Goal: Information Seeking & Learning: Learn about a topic

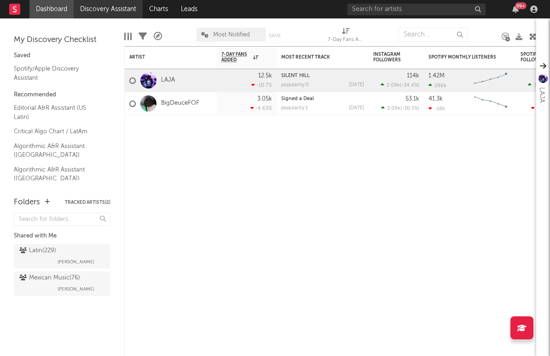
click at [102, 13] on link "Discovery Assistant" at bounding box center [108, 9] width 69 height 18
click at [131, 11] on link "Discovery Assistant" at bounding box center [108, 9] width 69 height 18
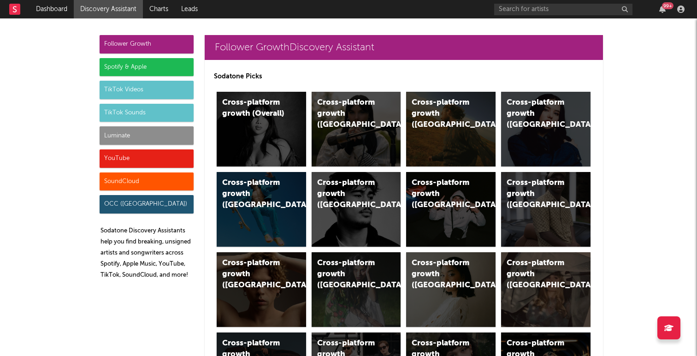
click at [134, 70] on div "Spotify & Apple" at bounding box center [147, 67] width 94 height 18
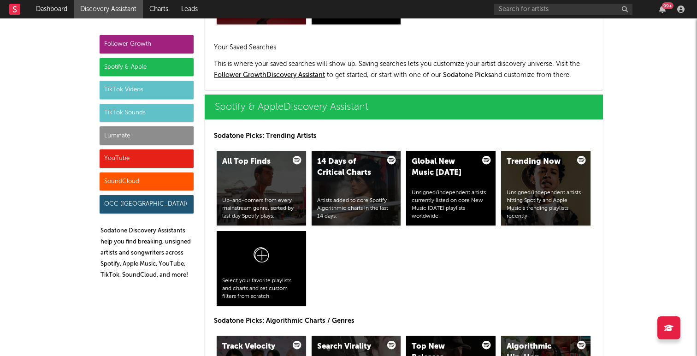
scroll to position [921, 0]
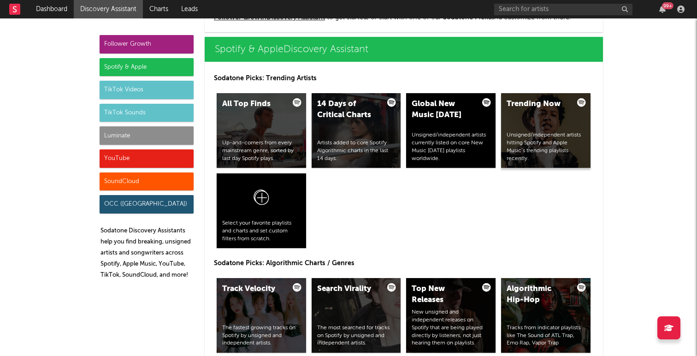
click at [532, 126] on div "Trending Now Unsigned/independent artists hitting Spotify and Apple Music’s tre…" at bounding box center [545, 130] width 89 height 75
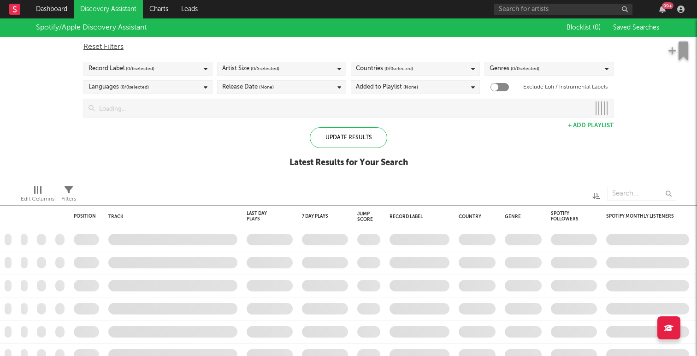
checkbox input "true"
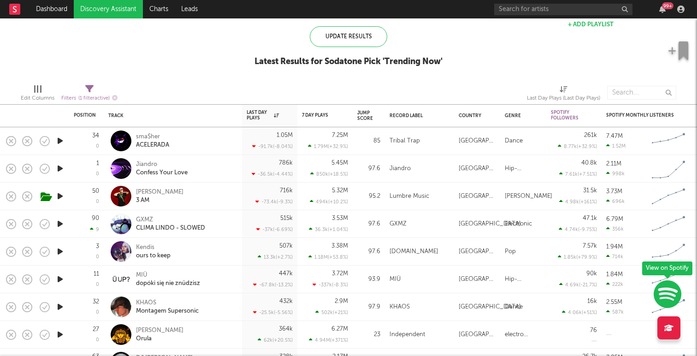
click at [58, 165] on icon "button" at bounding box center [60, 169] width 10 height 12
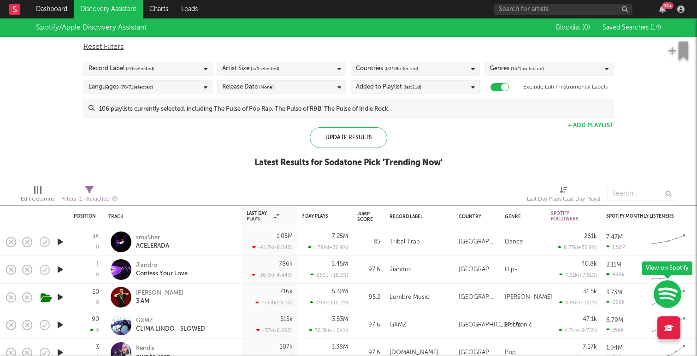
click at [550, 28] on span "Saved Searches ( 14 )" at bounding box center [631, 27] width 59 height 6
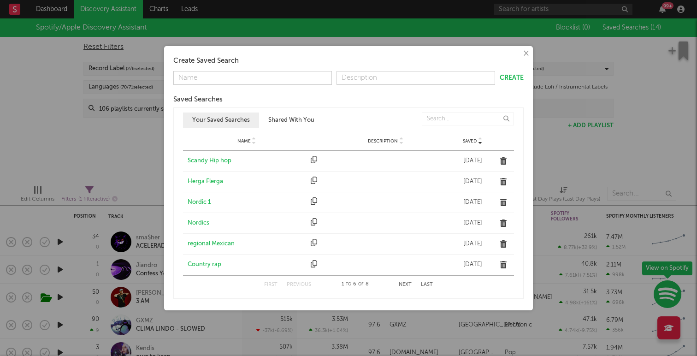
click at [408, 286] on button "Next" at bounding box center [404, 284] width 13 height 5
click at [213, 160] on div "All Hip Hop" at bounding box center [246, 160] width 118 height 9
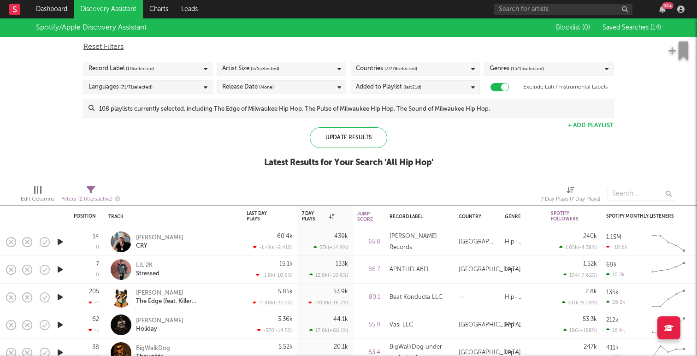
click at [550, 28] on span "Saved Searches ( 14 )" at bounding box center [631, 27] width 59 height 6
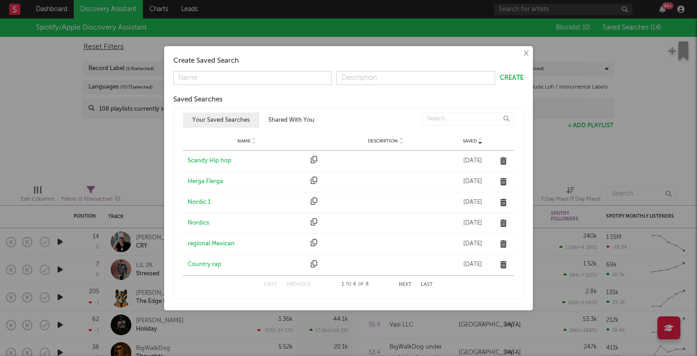
click at [200, 243] on div "regional Mexican" at bounding box center [246, 243] width 118 height 9
